Goal: Task Accomplishment & Management: Use online tool/utility

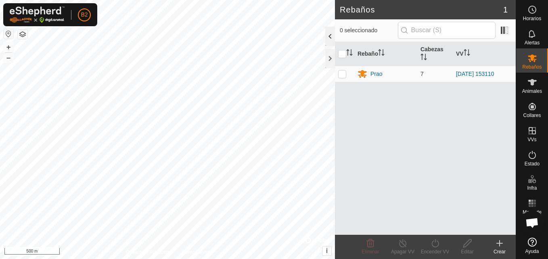
click at [332, 38] on div at bounding box center [330, 36] width 10 height 19
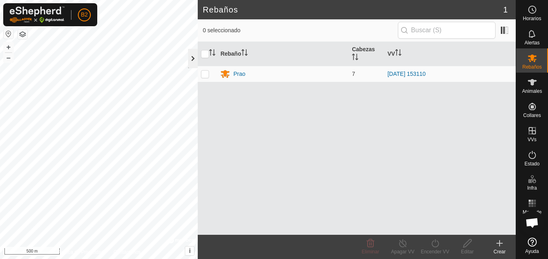
click at [190, 64] on div at bounding box center [193, 58] width 10 height 19
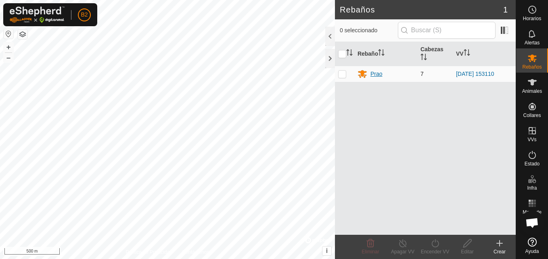
click at [378, 79] on div "Prao" at bounding box center [385, 74] width 56 height 10
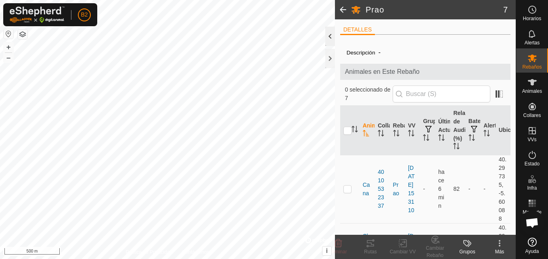
click at [327, 33] on div at bounding box center [330, 36] width 10 height 19
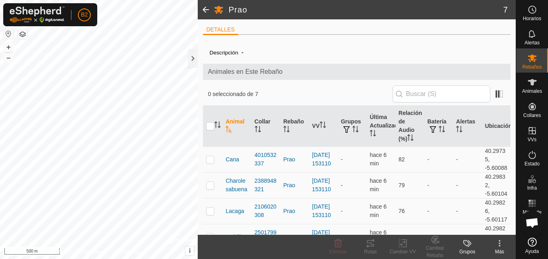
click at [510, 8] on header "Prao 7" at bounding box center [357, 9] width 318 height 19
click at [191, 57] on div at bounding box center [193, 58] width 10 height 19
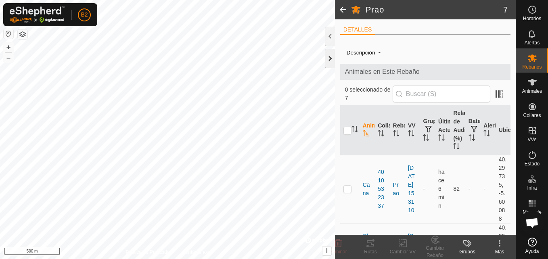
click at [327, 60] on div at bounding box center [330, 58] width 10 height 19
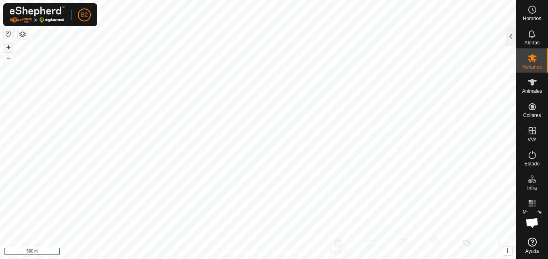
click at [8, 47] on button "+" at bounding box center [9, 47] width 10 height 10
click at [511, 0] on html "B2 Horarios Alertas Rebaños Animales Collares VVs Estado Infra Mapa de Calor Ay…" at bounding box center [274, 129] width 548 height 259
click at [477, 259] on html "B2 Horarios Alertas Rebaños Animales Collares VVs Estado Infra Mapa de Calor Ay…" at bounding box center [274, 129] width 548 height 259
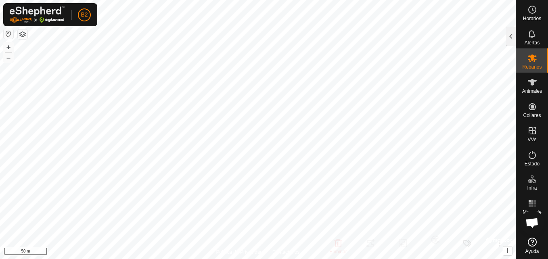
click at [430, 259] on html "B2 Horarios Alertas Rebaños Animales Collares VVs Estado Infra Mapa de Calor Ay…" at bounding box center [274, 129] width 548 height 259
click at [10, 61] on button "–" at bounding box center [9, 58] width 10 height 10
click at [11, 57] on button "–" at bounding box center [9, 58] width 10 height 10
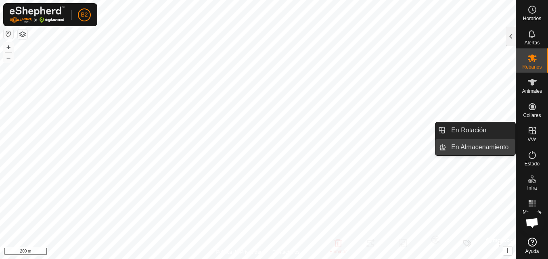
click at [502, 144] on link "En Almacenamiento" at bounding box center [480, 147] width 69 height 16
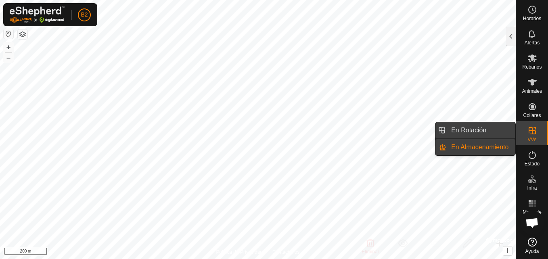
click at [490, 129] on link "En Rotación" at bounding box center [480, 130] width 69 height 16
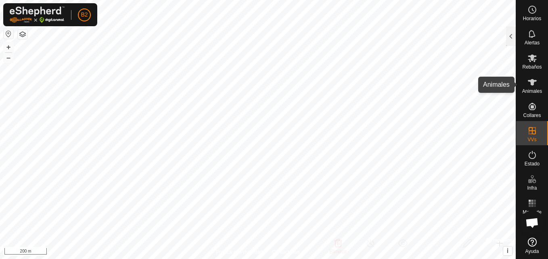
click at [526, 90] on span "Animales" at bounding box center [532, 91] width 20 height 5
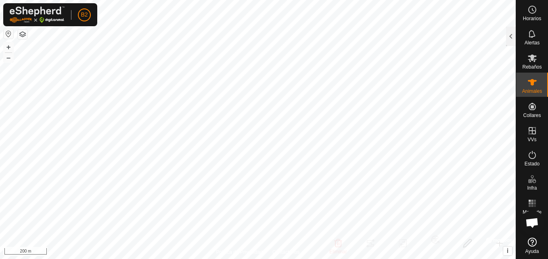
click at [526, 90] on span "Animales" at bounding box center [532, 91] width 20 height 5
click at [511, 31] on div at bounding box center [511, 36] width 10 height 19
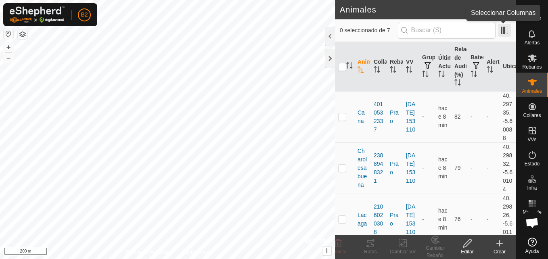
click at [502, 33] on span at bounding box center [504, 30] width 13 height 13
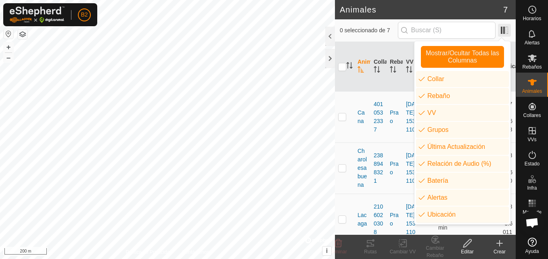
click at [507, 33] on span at bounding box center [504, 30] width 13 height 13
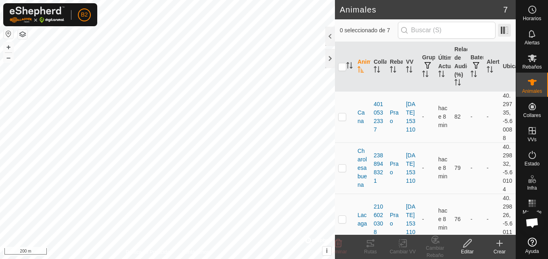
click at [507, 33] on span at bounding box center [504, 30] width 13 height 13
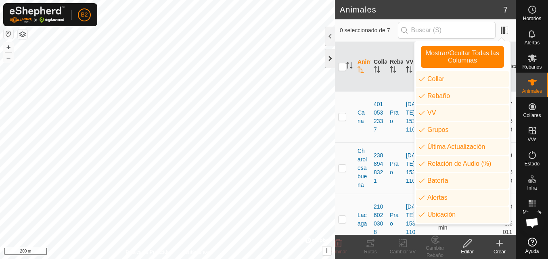
click at [330, 61] on div at bounding box center [330, 58] width 10 height 19
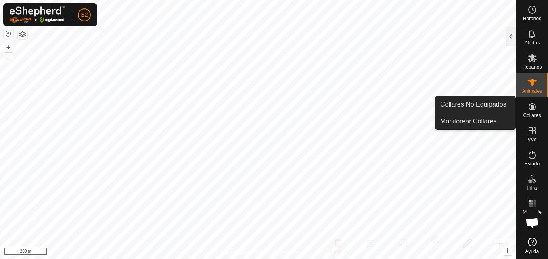
click at [530, 224] on span "Chat abierto" at bounding box center [531, 223] width 13 height 11
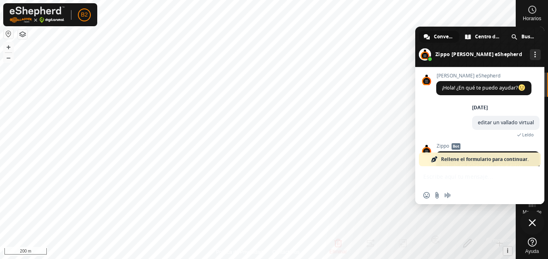
scroll to position [485, 0]
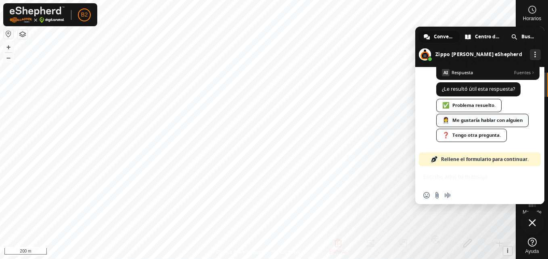
click at [460, 123] on link "👩‍⚕️ Me gustaría hablar con alguien" at bounding box center [482, 120] width 92 height 13
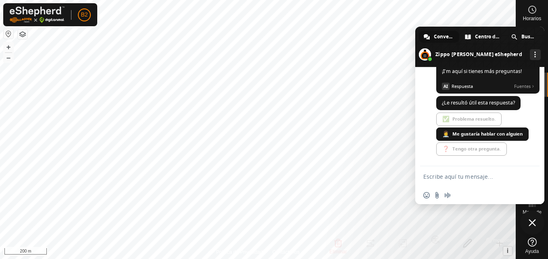
click at [450, 176] on textarea "Escribe aquí tu mensaje..." at bounding box center [471, 176] width 97 height 20
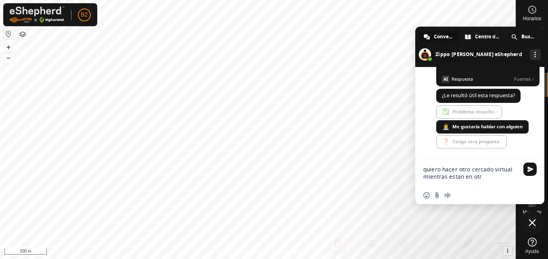
type textarea "quiero hacer otro cercado virtual mientras estan en otro"
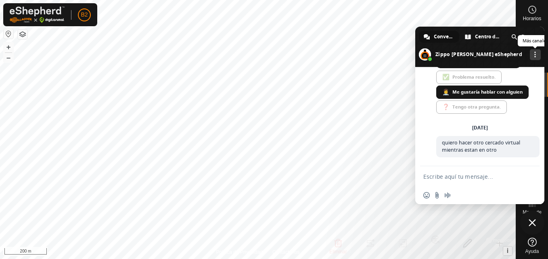
scroll to position [530, 0]
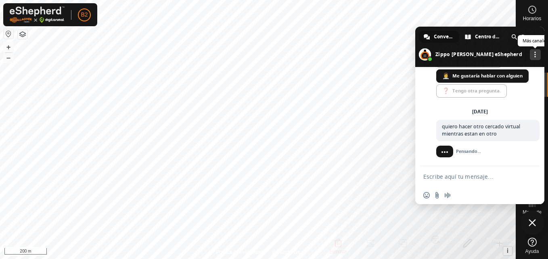
click at [534, 52] on span at bounding box center [535, 55] width 2 height 6
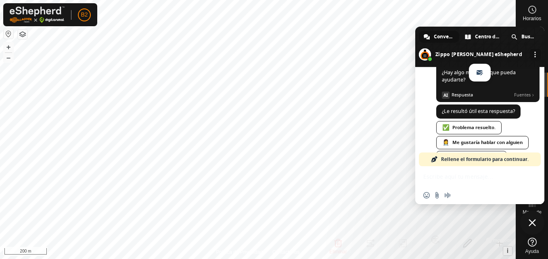
scroll to position [1015, 0]
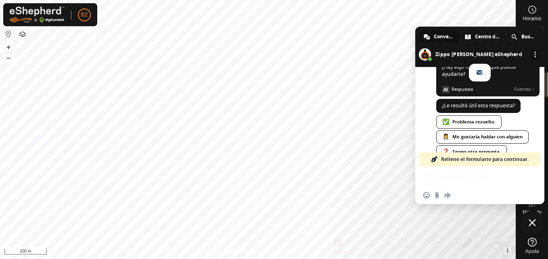
click at [534, 54] on span at bounding box center [535, 55] width 2 height 6
click at [534, 226] on span "Cerrar el chat" at bounding box center [531, 222] width 7 height 7
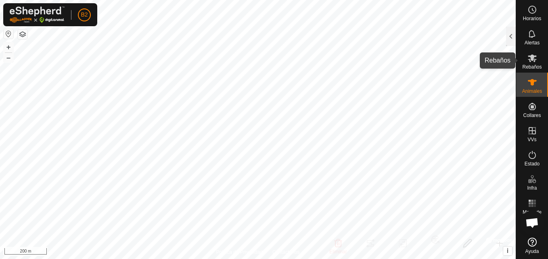
click at [534, 60] on icon at bounding box center [532, 58] width 10 height 10
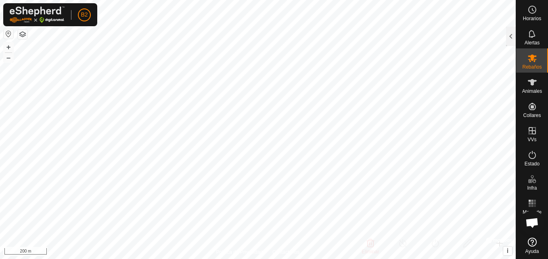
click at [534, 60] on icon at bounding box center [532, 58] width 10 height 10
click at [508, 33] on div at bounding box center [511, 36] width 10 height 19
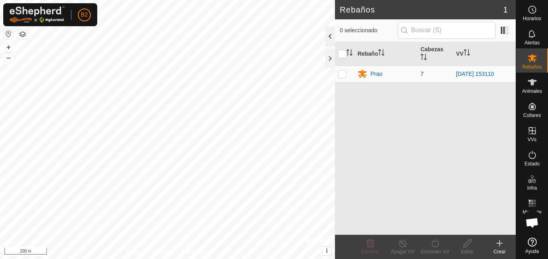
click at [332, 39] on div at bounding box center [330, 36] width 10 height 19
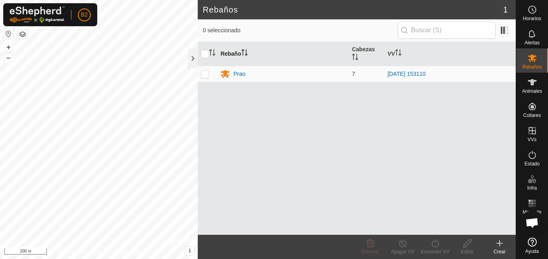
click at [238, 56] on th "Rebaño" at bounding box center [282, 54] width 131 height 24
click at [538, 56] on es-mob-svg-icon at bounding box center [532, 58] width 15 height 13
click at [193, 58] on div at bounding box center [193, 58] width 10 height 19
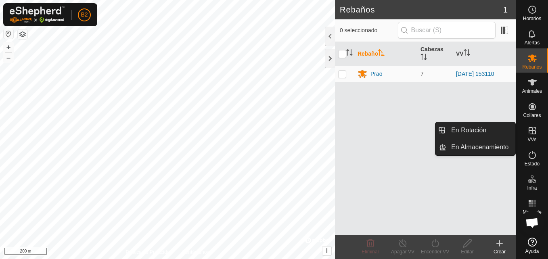
click at [502, 133] on link "En Rotación" at bounding box center [480, 130] width 69 height 16
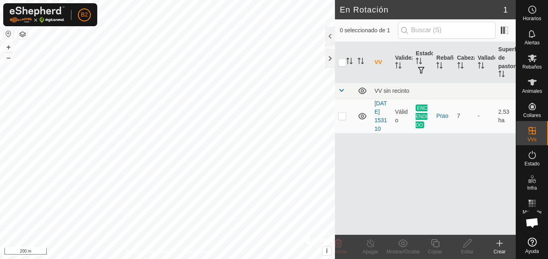
click at [500, 246] on icon at bounding box center [499, 243] width 10 height 10
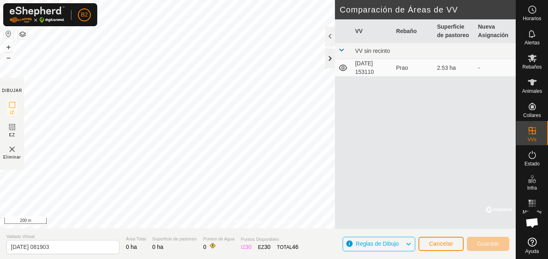
click at [327, 58] on div at bounding box center [330, 58] width 10 height 19
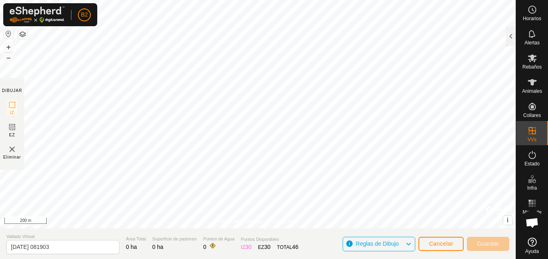
click at [389, 246] on span "Reglas de Dibujo" at bounding box center [377, 243] width 43 height 6
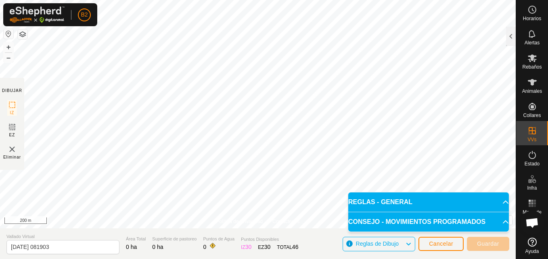
click at [389, 246] on span "Reglas de Dibujo" at bounding box center [377, 243] width 43 height 6
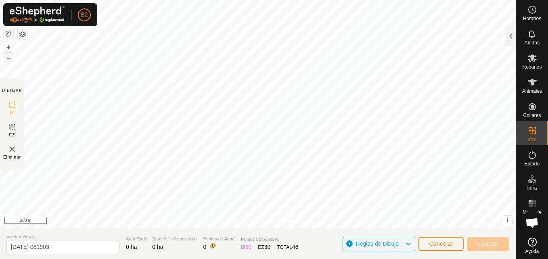
click at [8, 59] on button "–" at bounding box center [9, 58] width 10 height 10
click at [8, 48] on button "+" at bounding box center [9, 47] width 10 height 10
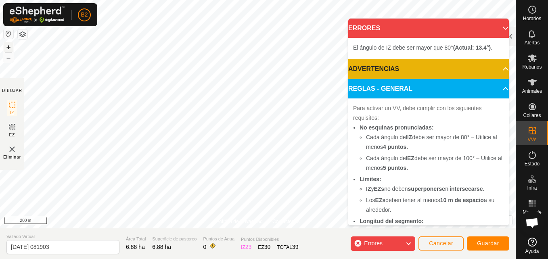
click at [6, 47] on button "+" at bounding box center [9, 47] width 10 height 10
click at [359, 0] on html "B2 Horarios Alertas Rebaños Animales Collares VVs Estado Infra Mapa de Calor Ay…" at bounding box center [274, 129] width 548 height 259
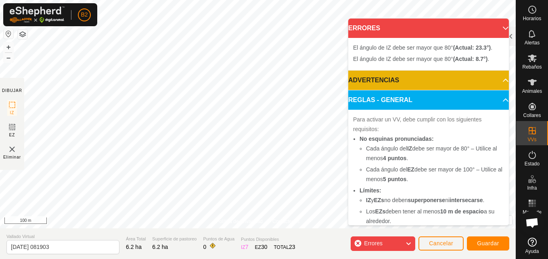
click at [311, 0] on html "B2 Horarios Alertas Rebaños Animales Collares VVs Estado Infra Mapa de Calor Ay…" at bounding box center [274, 129] width 548 height 259
click at [157, 259] on html "B2 Horarios Alertas Rebaños Animales Collares VVs Estado Infra Mapa de Calor Ay…" at bounding box center [274, 129] width 548 height 259
click at [112, 250] on div "Política de Privacidad Contáctenos + – ⇧ i © Mapbox , © OpenStreetMap , Improve…" at bounding box center [257, 129] width 515 height 259
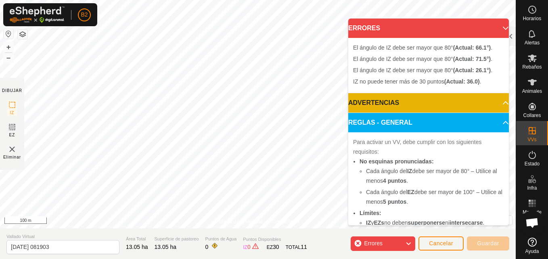
click at [207, 0] on html "B2 Horarios Alertas Rebaños Animales Collares VVs Estado Infra Mapa de Calor Ay…" at bounding box center [274, 129] width 548 height 259
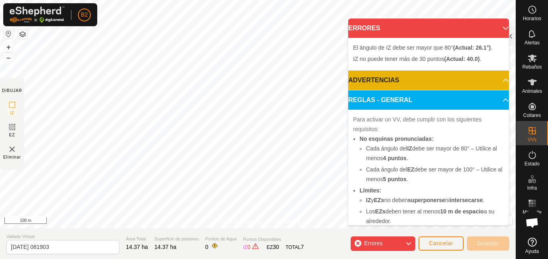
click at [357, 0] on html "B2 Horarios Alertas Rebaños Animales Collares VVs Estado Infra Mapa de Calor Ay…" at bounding box center [274, 129] width 548 height 259
click at [9, 59] on button "–" at bounding box center [9, 58] width 10 height 10
click at [10, 49] on button "+" at bounding box center [9, 47] width 10 height 10
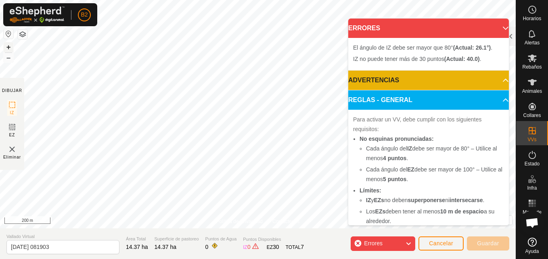
click at [10, 49] on button "+" at bounding box center [9, 47] width 10 height 10
click at [454, 0] on html "B2 Horarios Alertas Rebaños Animales Collares VVs Estado Infra Mapa de Calor Ay…" at bounding box center [274, 129] width 548 height 259
click at [366, 125] on body "B2 Horarios Alertas Rebaños Animales Collares VVs Estado Infra Mapa de Calor Ay…" at bounding box center [274, 129] width 548 height 259
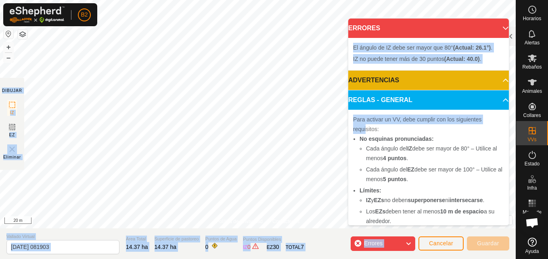
click at [294, 89] on body "B2 Horarios Alertas Rebaños Animales Collares VVs Estado Infra Mapa de Calor Ay…" at bounding box center [274, 129] width 548 height 259
drag, startPoint x: 366, startPoint y: 125, endPoint x: 242, endPoint y: -30, distance: 198.8
click at [242, 0] on html "B2 Horarios Alertas Rebaños Animales Collares VVs Estado Infra Mapa de Calor Ay…" at bounding box center [274, 129] width 548 height 259
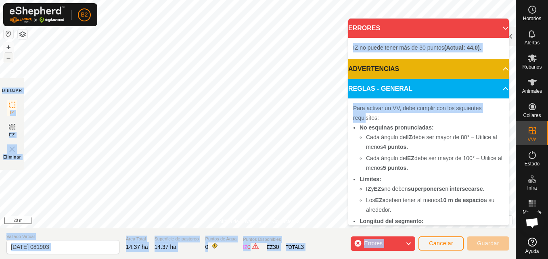
click at [7, 58] on button "–" at bounding box center [9, 58] width 10 height 10
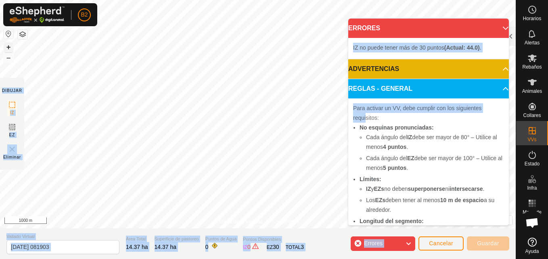
click at [8, 46] on button "+" at bounding box center [9, 47] width 10 height 10
click at [8, 35] on button "button" at bounding box center [9, 34] width 10 height 10
click at [120, 259] on html "B2 Horarios Alertas Rebaños Animales Collares VVs Estado Infra Mapa de Calor Ay…" at bounding box center [274, 129] width 548 height 259
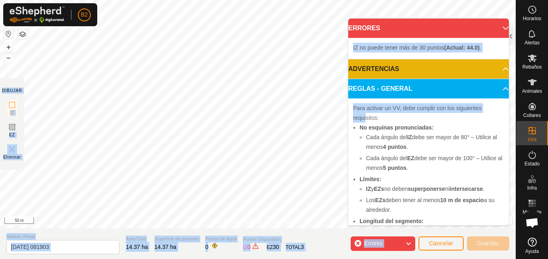
click at [162, 259] on html "B2 Horarios Alertas Rebaños Animales Collares VVs Estado Infra Mapa de Calor Ay…" at bounding box center [274, 129] width 548 height 259
click at [9, 58] on button "–" at bounding box center [9, 58] width 10 height 10
click at [10, 45] on button "+" at bounding box center [9, 47] width 10 height 10
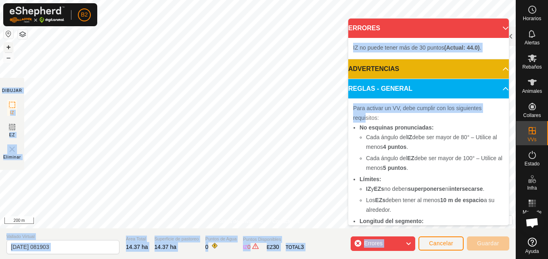
click at [10, 45] on button "+" at bounding box center [9, 47] width 10 height 10
click at [331, 0] on html "B2 Horarios Alertas Rebaños Animales Collares VVs Estado Infra Mapa de Calor Ay…" at bounding box center [274, 129] width 548 height 259
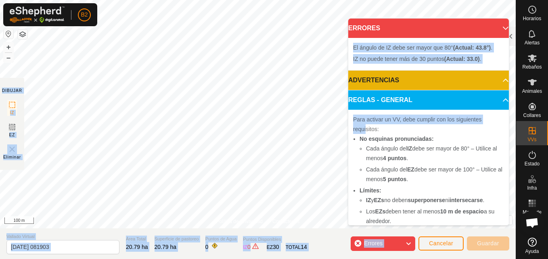
click at [494, 28] on p-accordion-header "ERRORES" at bounding box center [428, 28] width 161 height 19
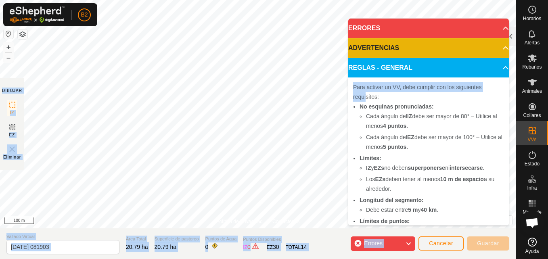
click at [494, 28] on p-accordion-header "ERRORES" at bounding box center [428, 28] width 161 height 19
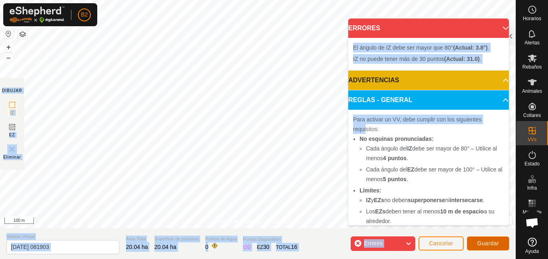
click at [478, 241] on span "Guardar" at bounding box center [488, 243] width 22 height 6
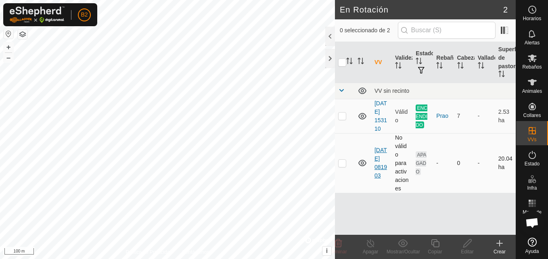
click at [379, 179] on link "[DATE] 081903" at bounding box center [380, 163] width 13 height 32
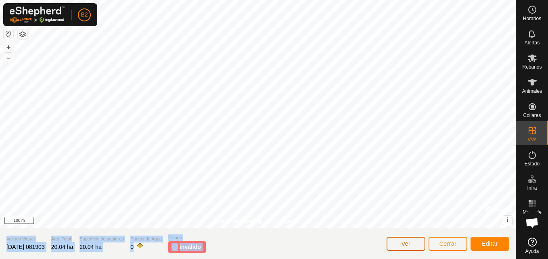
click at [410, 246] on span "Ver" at bounding box center [405, 243] width 9 height 6
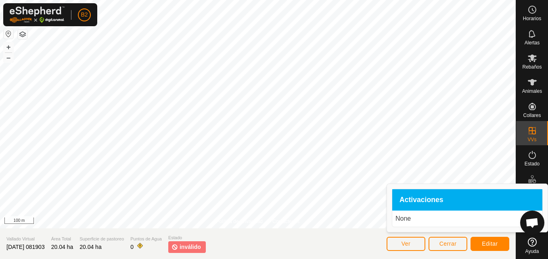
click at [407, 221] on p "None" at bounding box center [467, 219] width 144 height 10
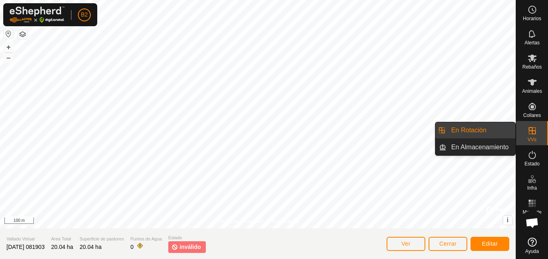
click at [519, 127] on div "VVs" at bounding box center [532, 133] width 32 height 24
click at [484, 130] on link "En Rotación" at bounding box center [480, 130] width 69 height 16
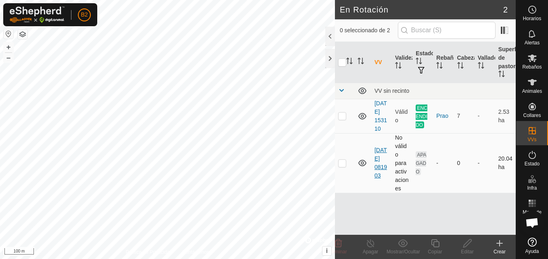
click at [377, 176] on link "[DATE] 081903" at bounding box center [380, 163] width 13 height 32
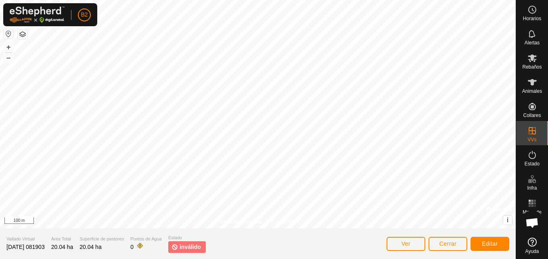
click at [238, 259] on html "B2 Horarios Alertas Rebaños Animales Collares VVs Estado Infra Mapa de Calor Ay…" at bounding box center [274, 129] width 548 height 259
click at [281, 233] on div "Política de Privacidad Contáctenos El ángulo de IZ debe ser mayor que 80° (Actu…" at bounding box center [257, 129] width 515 height 259
click at [481, 242] on button "Editar" at bounding box center [489, 244] width 39 height 14
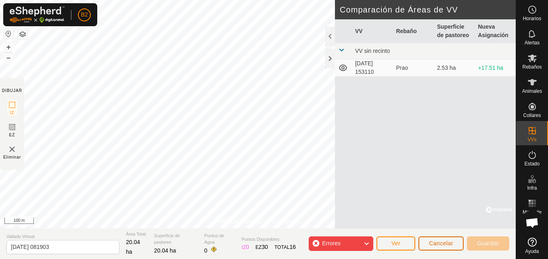
click at [429, 248] on button "Cancelar" at bounding box center [440, 243] width 45 height 14
